Goal: Ask a question

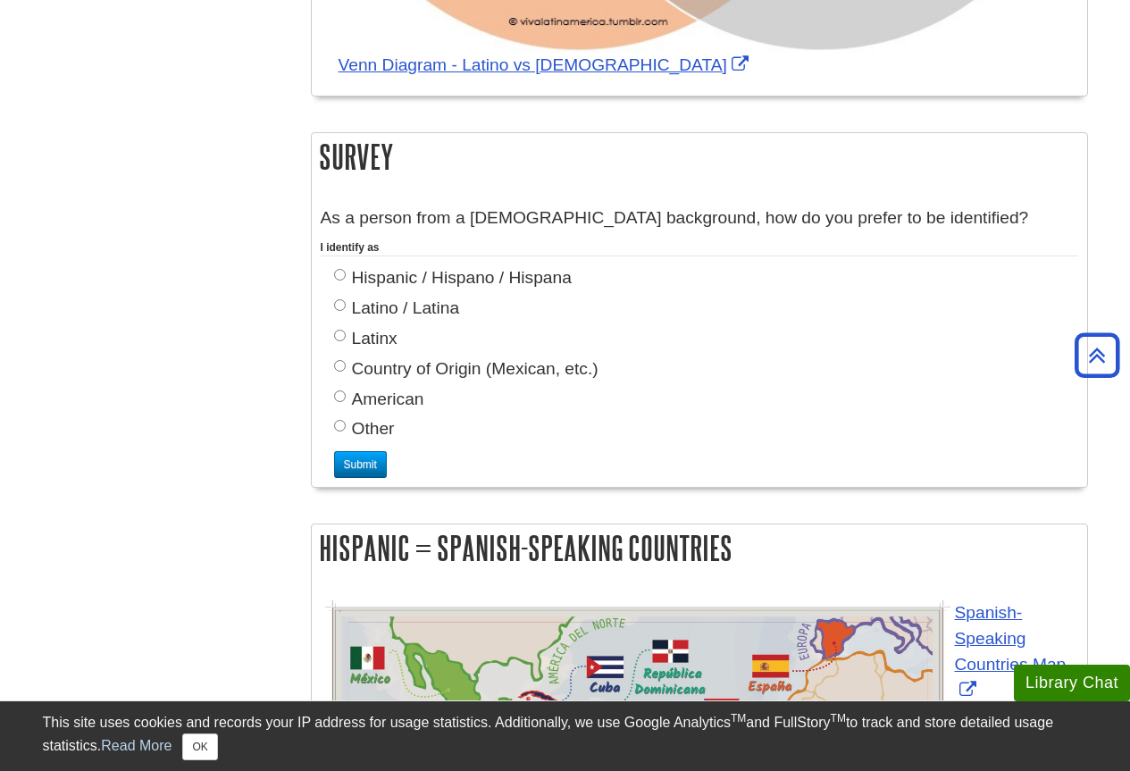
scroll to position [1833, 0]
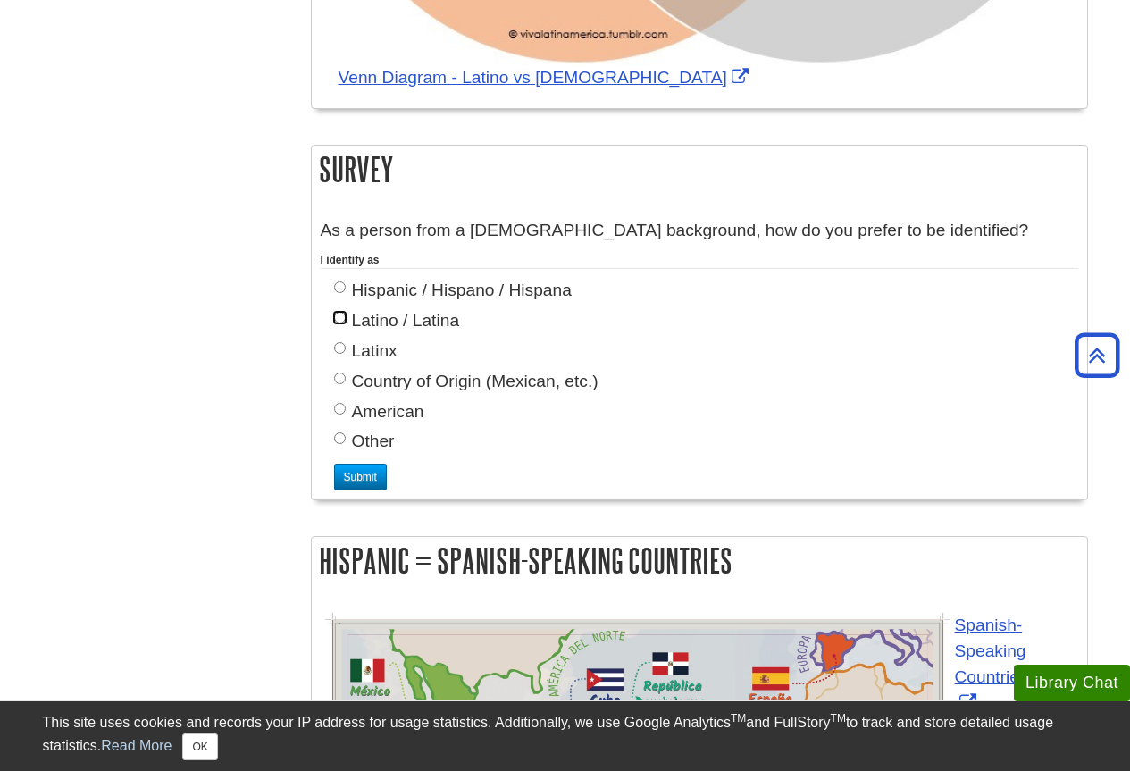
click at [344, 312] on input "Latino / Latina" at bounding box center [340, 318] width 12 height 12
radio input "true"
drag, startPoint x: 359, startPoint y: 366, endPoint x: 399, endPoint y: 377, distance: 41.6
click at [365, 464] on input "Submit" at bounding box center [360, 477] width 53 height 27
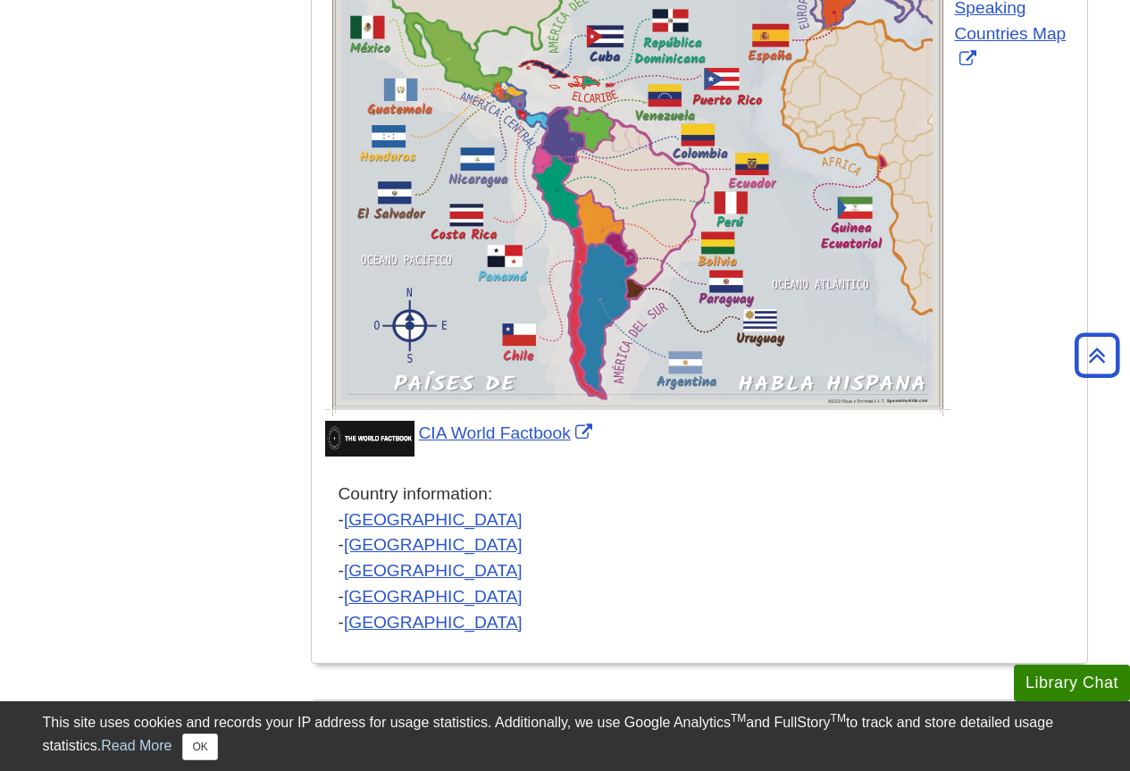
scroll to position [0, 0]
